Goal: Information Seeking & Learning: Check status

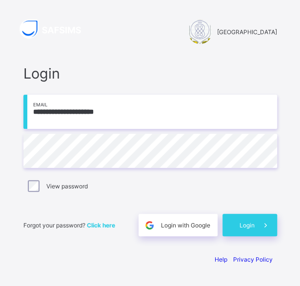
type input "**********"
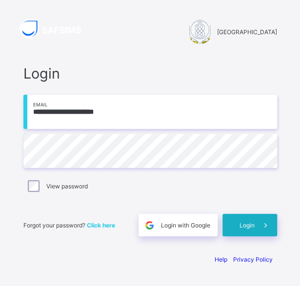
click at [258, 223] on span at bounding box center [266, 225] width 22 height 22
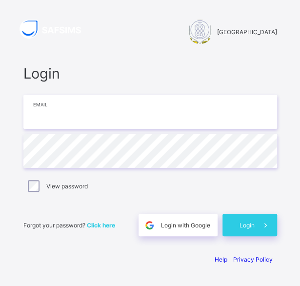
click at [56, 115] on input "email" at bounding box center [150, 112] width 254 height 34
type input "**********"
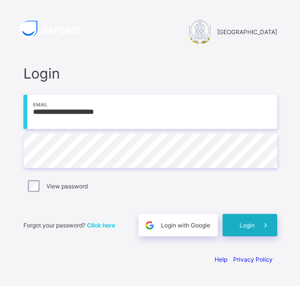
click at [255, 226] on span "Login" at bounding box center [246, 224] width 15 height 7
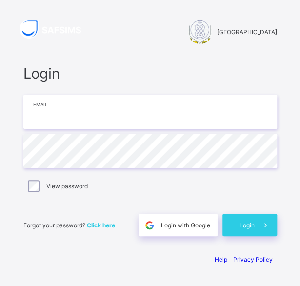
click at [57, 115] on input "email" at bounding box center [150, 112] width 254 height 34
type input "**********"
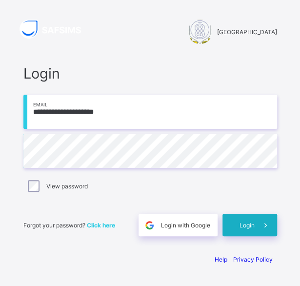
click at [255, 226] on span "Login" at bounding box center [246, 224] width 15 height 7
click at [254, 221] on span "Login" at bounding box center [246, 224] width 15 height 7
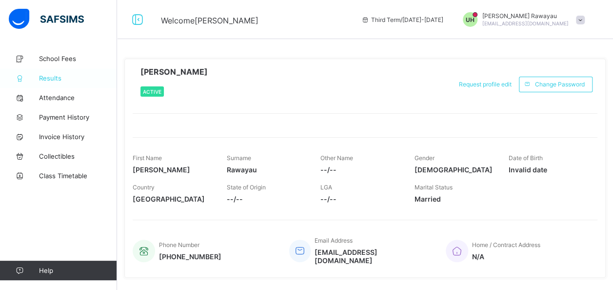
click at [58, 82] on link "Results" at bounding box center [58, 78] width 117 height 20
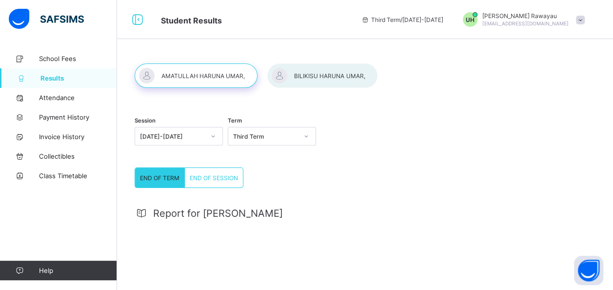
click at [216, 76] on div at bounding box center [196, 75] width 123 height 24
click at [299, 78] on div at bounding box center [322, 75] width 110 height 24
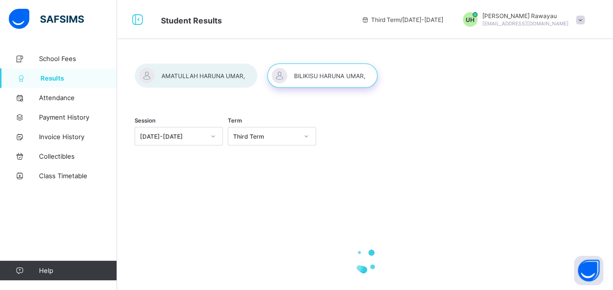
click at [299, 78] on div at bounding box center [322, 75] width 110 height 24
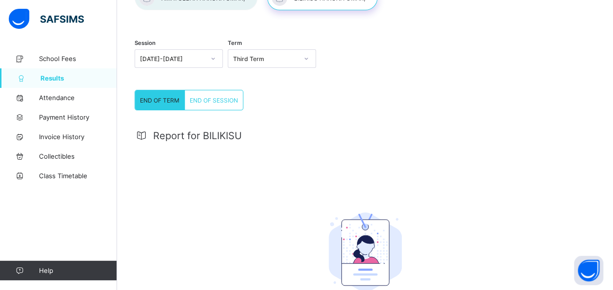
click at [170, 99] on span "END OF TERM" at bounding box center [159, 100] width 39 height 7
drag, startPoint x: 170, startPoint y: 99, endPoint x: 156, endPoint y: 101, distance: 14.3
click at [156, 101] on span "END OF TERM" at bounding box center [159, 100] width 39 height 7
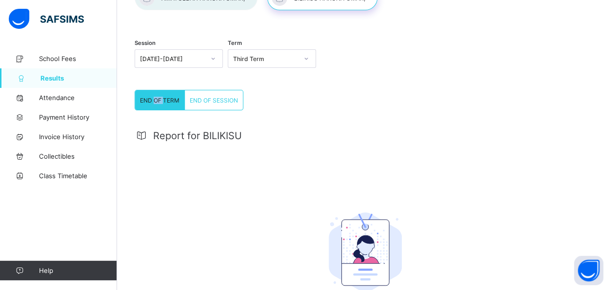
click at [156, 101] on span "END OF TERM" at bounding box center [159, 100] width 39 height 7
drag, startPoint x: 156, startPoint y: 101, endPoint x: 212, endPoint y: 107, distance: 56.4
click at [212, 107] on div "END OF SESSION" at bounding box center [214, 100] width 58 height 20
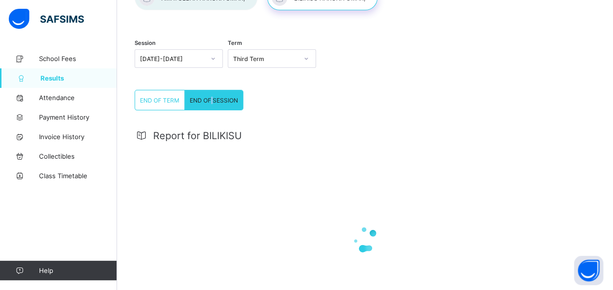
click at [212, 107] on div "END OF SESSION" at bounding box center [214, 100] width 58 height 20
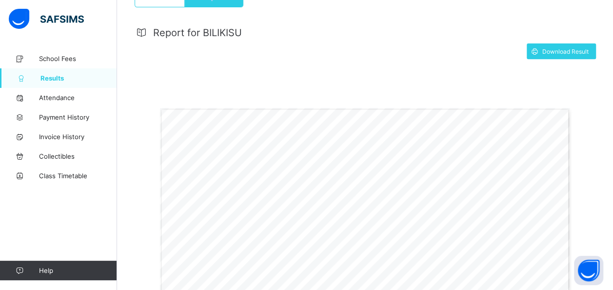
scroll to position [179, 0]
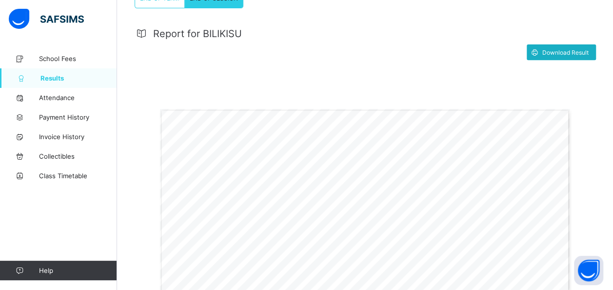
click at [299, 51] on span "Download Result" at bounding box center [565, 52] width 46 height 7
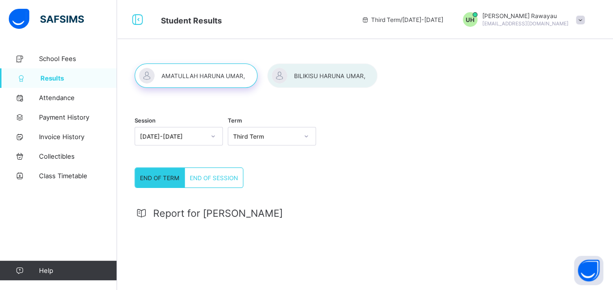
click at [207, 77] on div at bounding box center [196, 75] width 123 height 24
click at [217, 174] on span "END OF SESSION" at bounding box center [214, 177] width 48 height 7
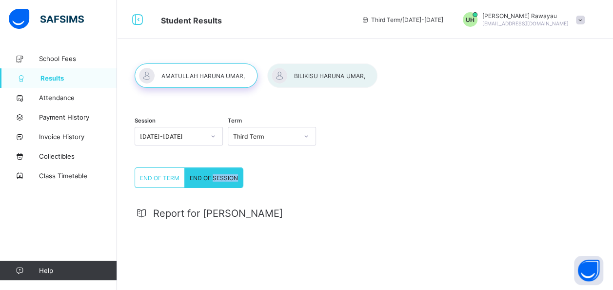
click at [217, 174] on span "END OF SESSION" at bounding box center [214, 177] width 48 height 7
drag, startPoint x: 217, startPoint y: 174, endPoint x: 200, endPoint y: 176, distance: 17.7
click at [200, 176] on span "END OF SESSION" at bounding box center [214, 177] width 48 height 7
click at [281, 175] on div "END OF TERM END OF SESSION END OF TERM END OF SESSION Report for [PERSON_NAME]" at bounding box center [365, 290] width 461 height 247
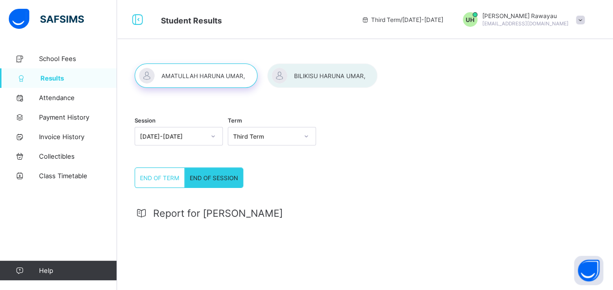
click at [220, 176] on span "END OF SESSION" at bounding box center [214, 177] width 48 height 7
drag, startPoint x: 220, startPoint y: 176, endPoint x: 166, endPoint y: 177, distance: 53.7
click at [166, 177] on span "END OF TERM" at bounding box center [159, 177] width 39 height 7
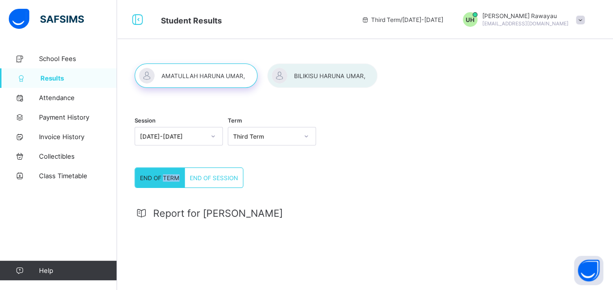
click at [166, 177] on span "END OF TERM" at bounding box center [159, 177] width 39 height 7
drag, startPoint x: 166, startPoint y: 177, endPoint x: 223, endPoint y: 182, distance: 56.8
click at [223, 182] on div "END OF SESSION" at bounding box center [214, 178] width 58 height 20
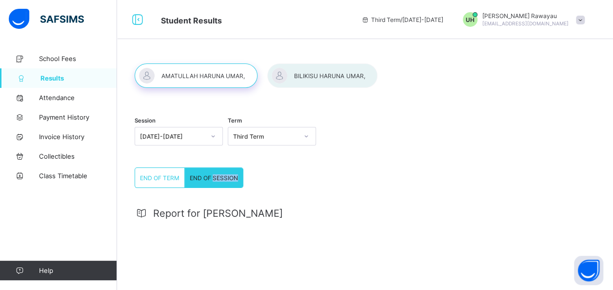
click at [223, 182] on div "END OF SESSION" at bounding box center [214, 178] width 58 height 20
drag, startPoint x: 223, startPoint y: 182, endPoint x: 184, endPoint y: 78, distance: 110.8
click at [184, 78] on div at bounding box center [196, 75] width 123 height 24
click at [144, 74] on div at bounding box center [196, 75] width 123 height 24
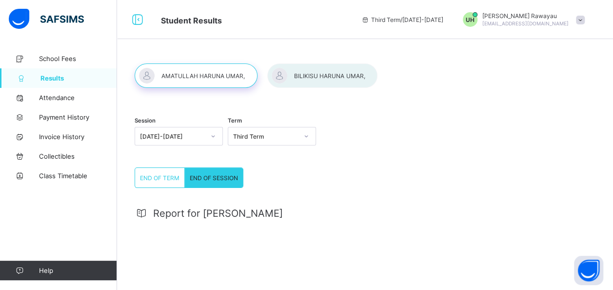
click at [144, 74] on div at bounding box center [196, 75] width 123 height 24
click at [306, 77] on div at bounding box center [322, 75] width 110 height 24
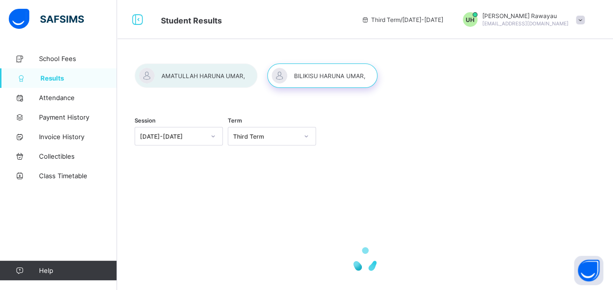
click at [306, 77] on div at bounding box center [322, 75] width 110 height 24
click at [209, 74] on div at bounding box center [196, 75] width 123 height 24
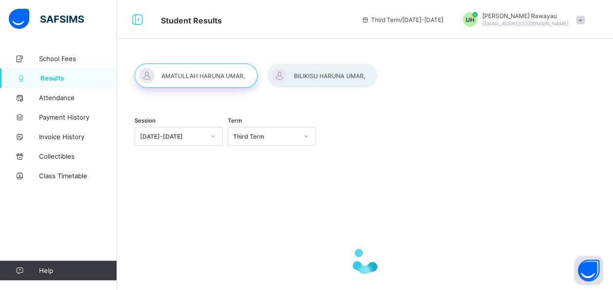
click at [209, 74] on div at bounding box center [196, 75] width 123 height 24
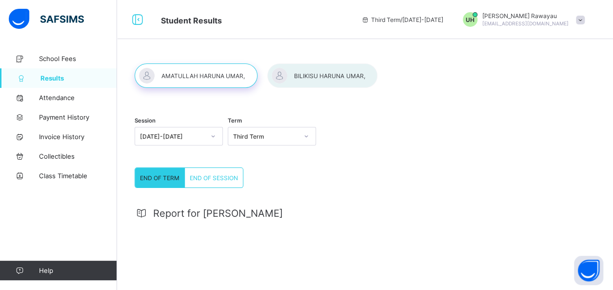
click at [209, 74] on div at bounding box center [196, 75] width 123 height 24
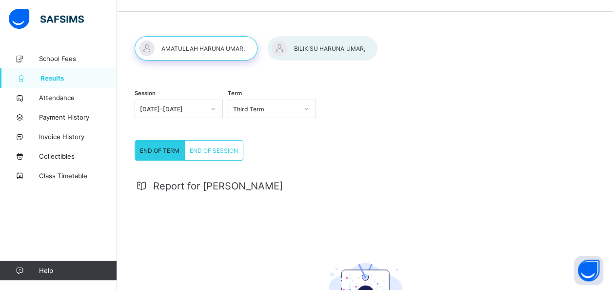
scroll to position [27, 0]
click at [142, 185] on icon at bounding box center [142, 186] width 14 height 12
click at [173, 189] on span "Report for [PERSON_NAME]" at bounding box center [218, 186] width 130 height 12
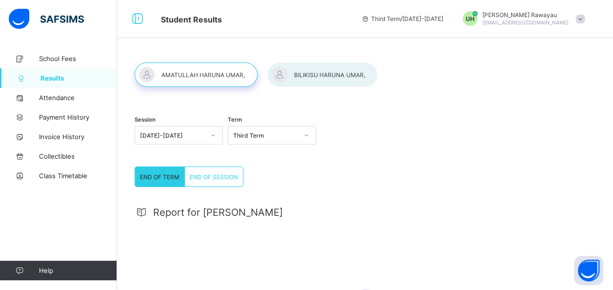
scroll to position [0, 0]
click at [179, 77] on div at bounding box center [196, 75] width 123 height 24
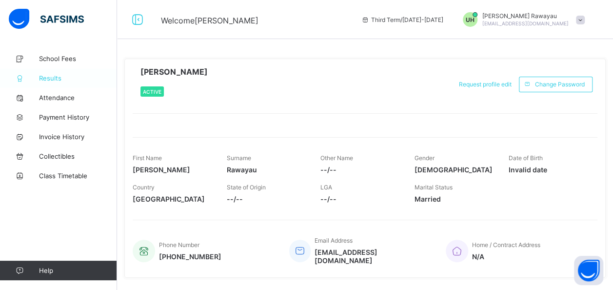
click at [70, 78] on span "Results" at bounding box center [78, 78] width 78 height 8
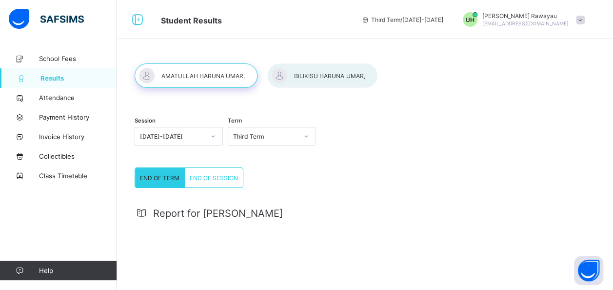
click at [185, 76] on div at bounding box center [196, 75] width 123 height 24
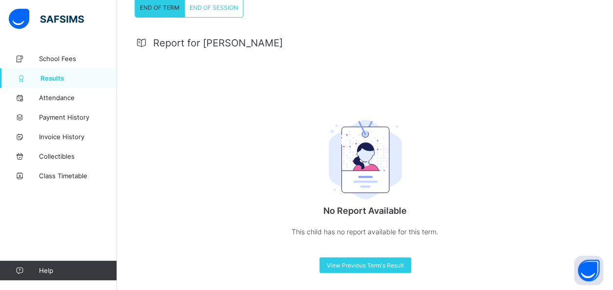
scroll to position [173, 0]
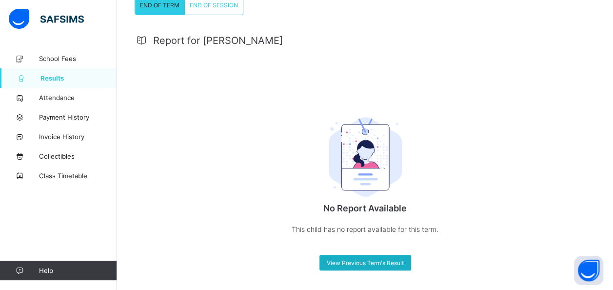
click at [371, 261] on span "View Previous Term's Result" at bounding box center [365, 262] width 77 height 7
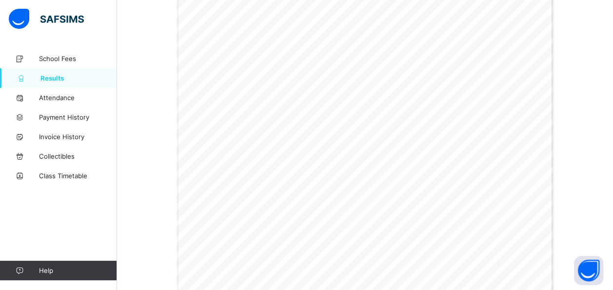
scroll to position [306, 0]
click at [405, 171] on div "END OF TERM REPORT | Second Term [DATE]-[DATE] PUPIL’S NAME: [PERSON_NAME], [PE…" at bounding box center [364, 248] width 377 height 533
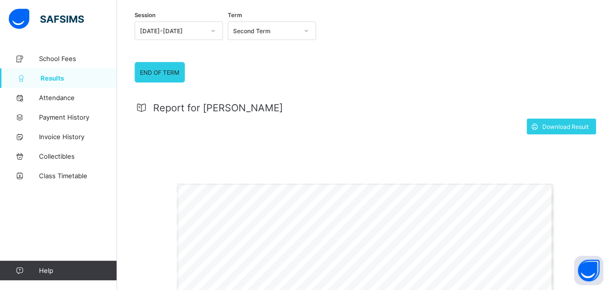
scroll to position [0, 0]
